Goal: Navigation & Orientation: Find specific page/section

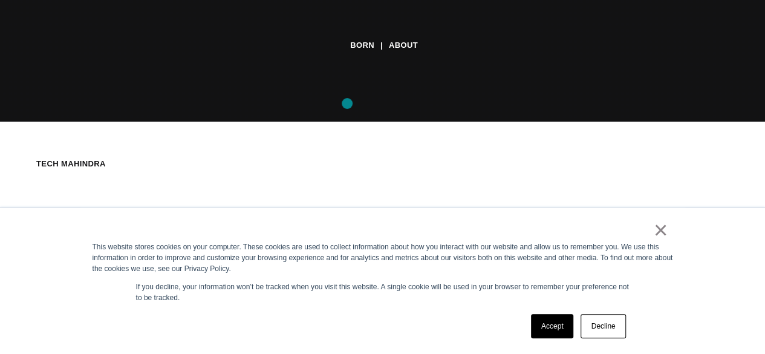
scroll to position [302, 0]
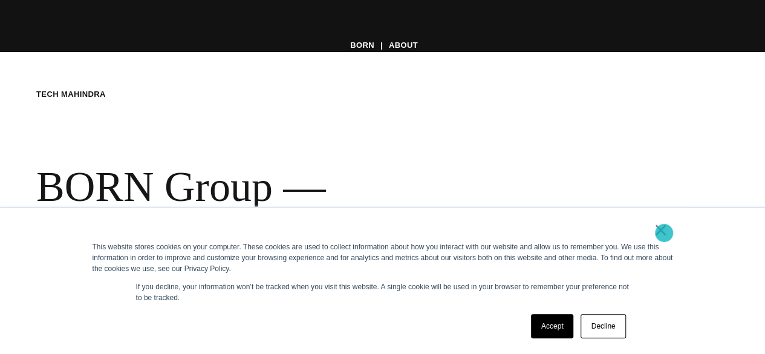
click at [664, 233] on link "×" at bounding box center [660, 229] width 15 height 11
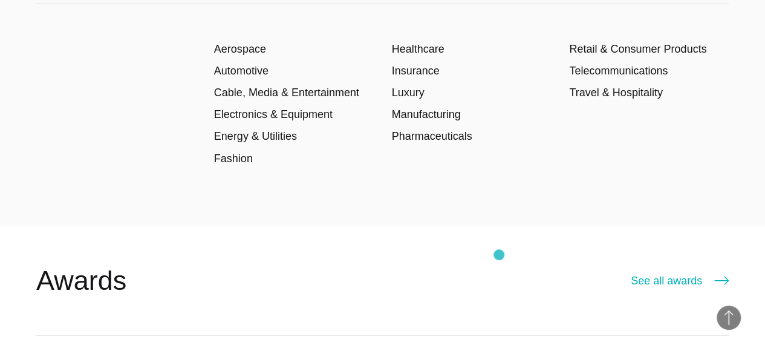
scroll to position [1593, 0]
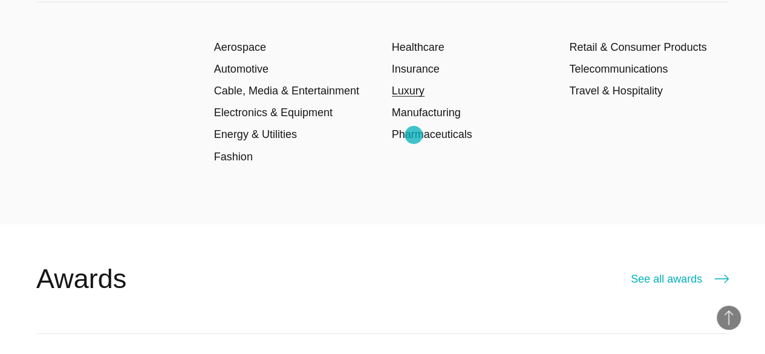
click at [413, 97] on link "Luxury" at bounding box center [408, 91] width 33 height 12
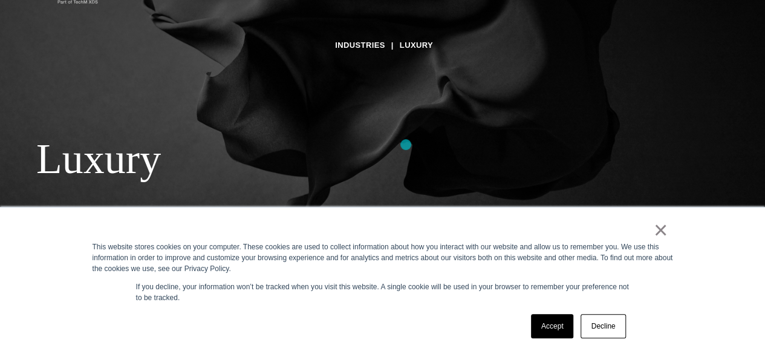
scroll to position [280, 0]
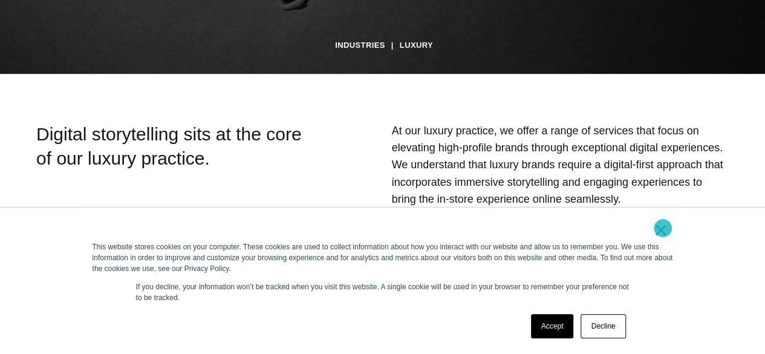
click at [663, 228] on link "×" at bounding box center [660, 229] width 15 height 11
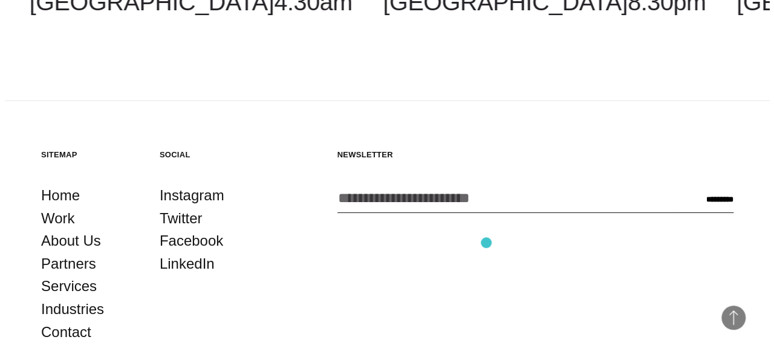
scroll to position [2113, 0]
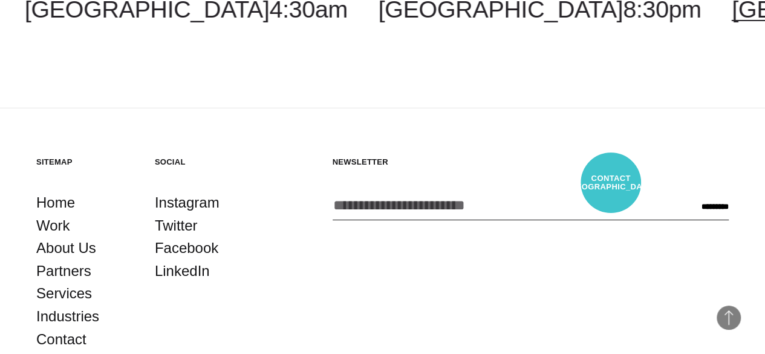
select select "*******"
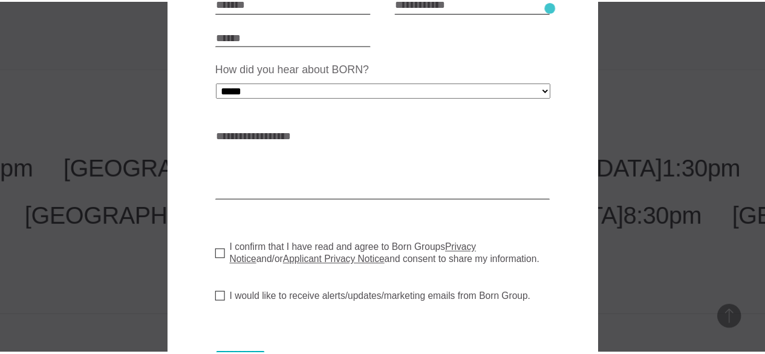
scroll to position [0, 0]
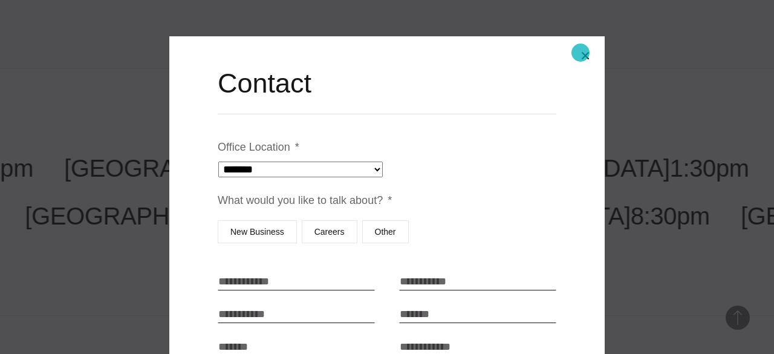
click at [580, 53] on button "Close modal" at bounding box center [585, 55] width 29 height 29
